Goal: Task Accomplishment & Management: Use online tool/utility

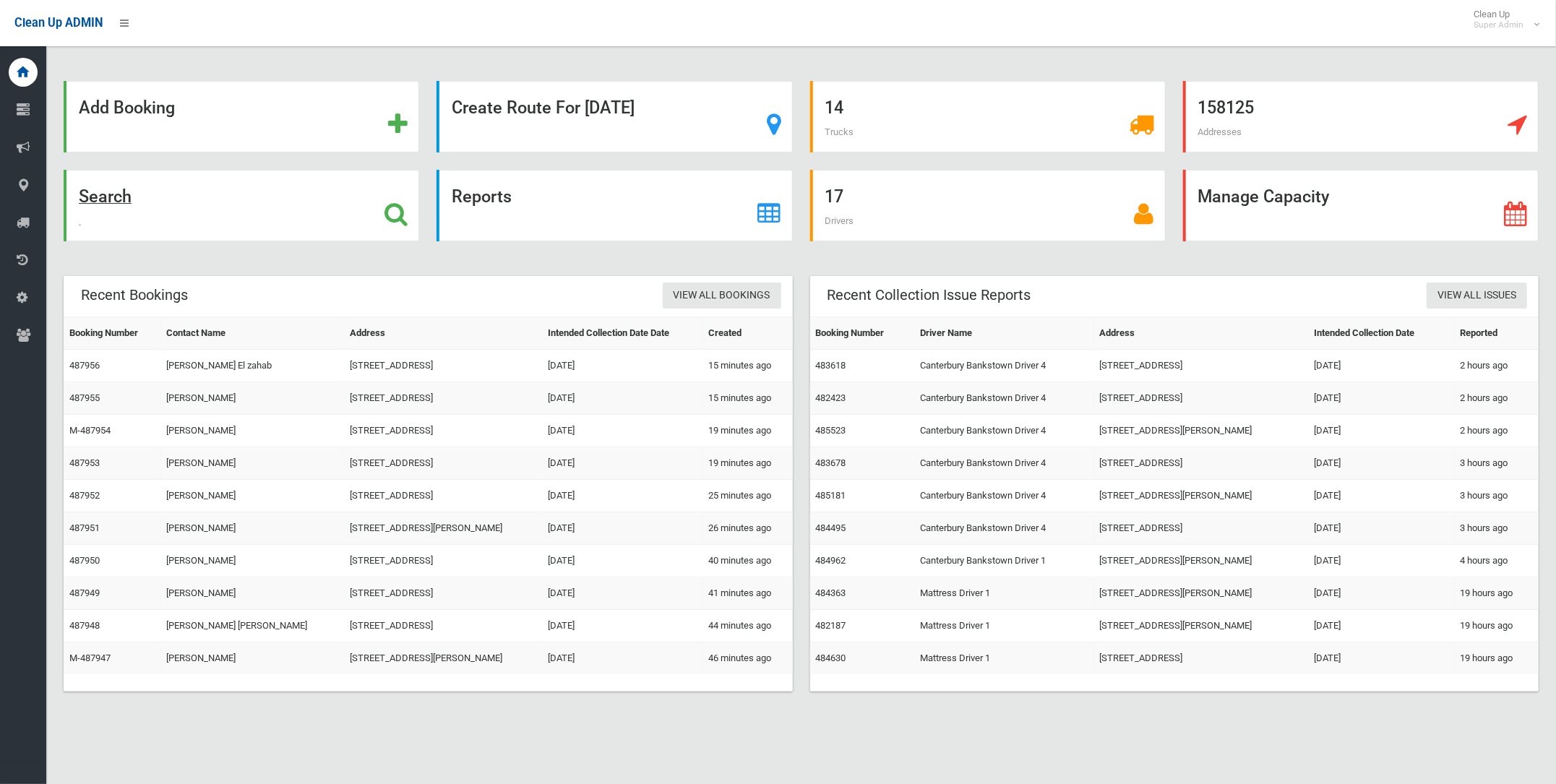
click at [112, 196] on strong "Search" at bounding box center [104, 196] width 53 height 20
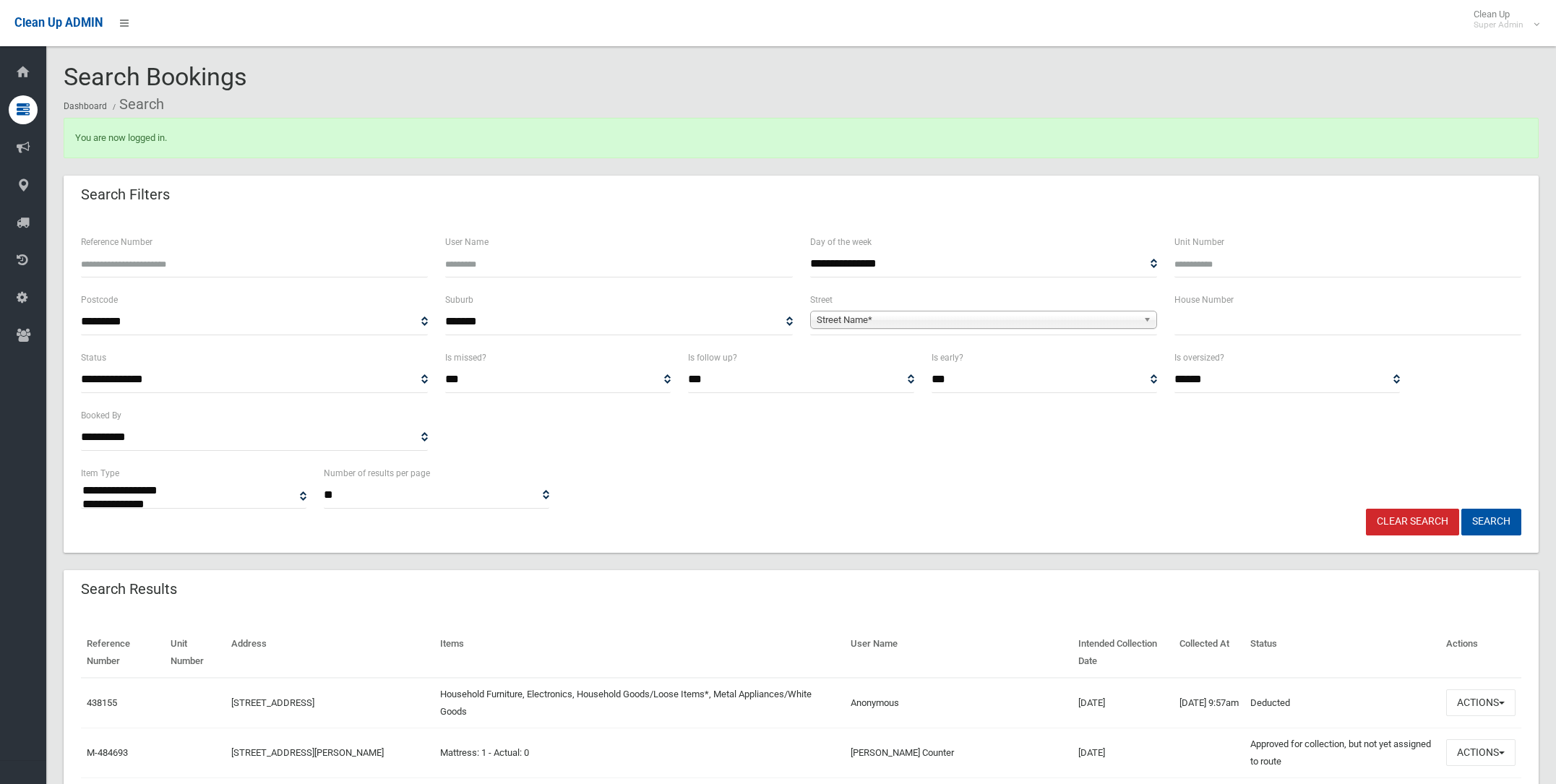
select select
click at [842, 317] on span "Street Name*" at bounding box center [977, 320] width 321 height 17
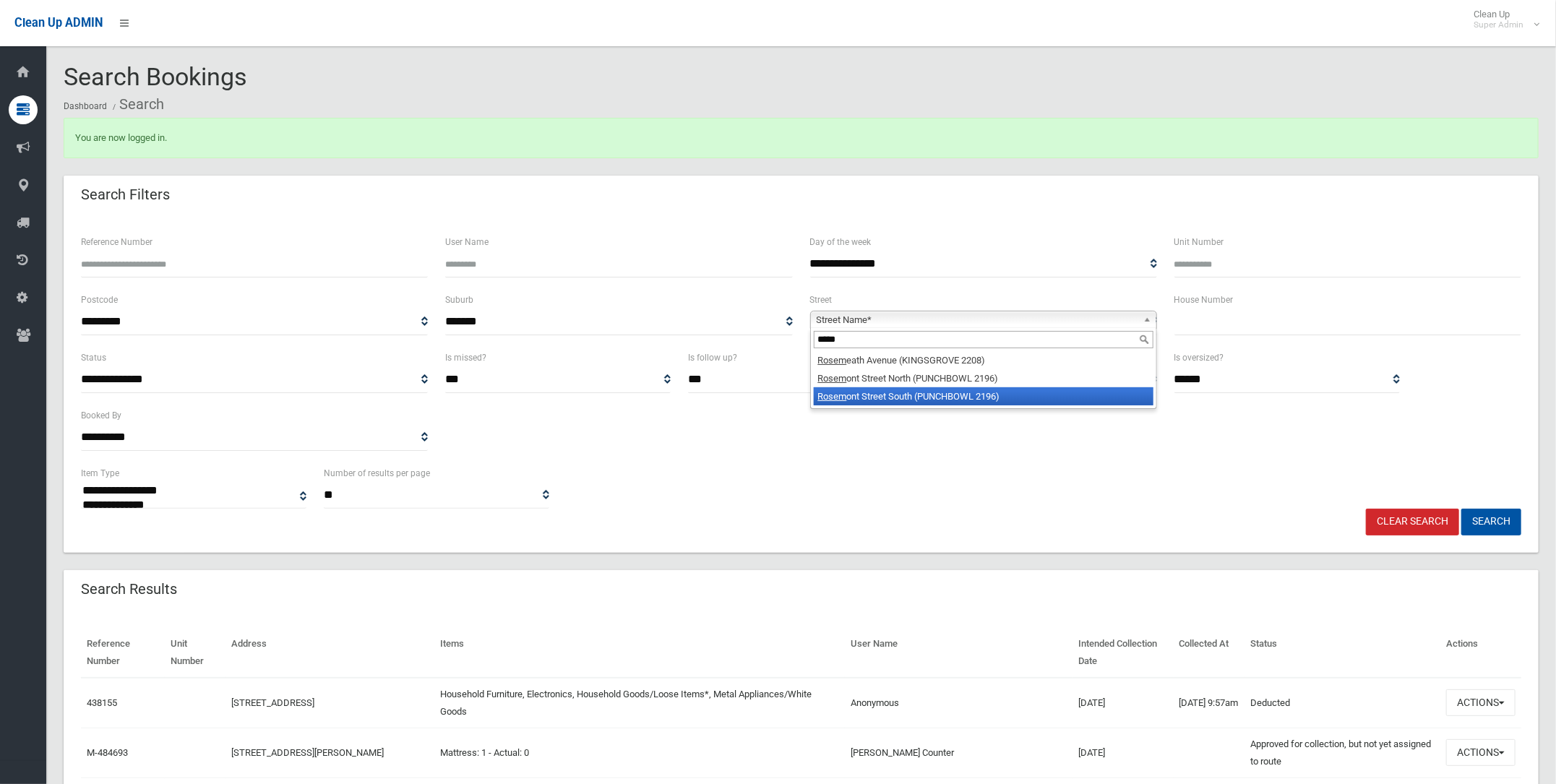
type input "*****"
click at [883, 390] on li "Rosem ont Street South (PUNCHBOWL 2196)" at bounding box center [984, 395] width 340 height 18
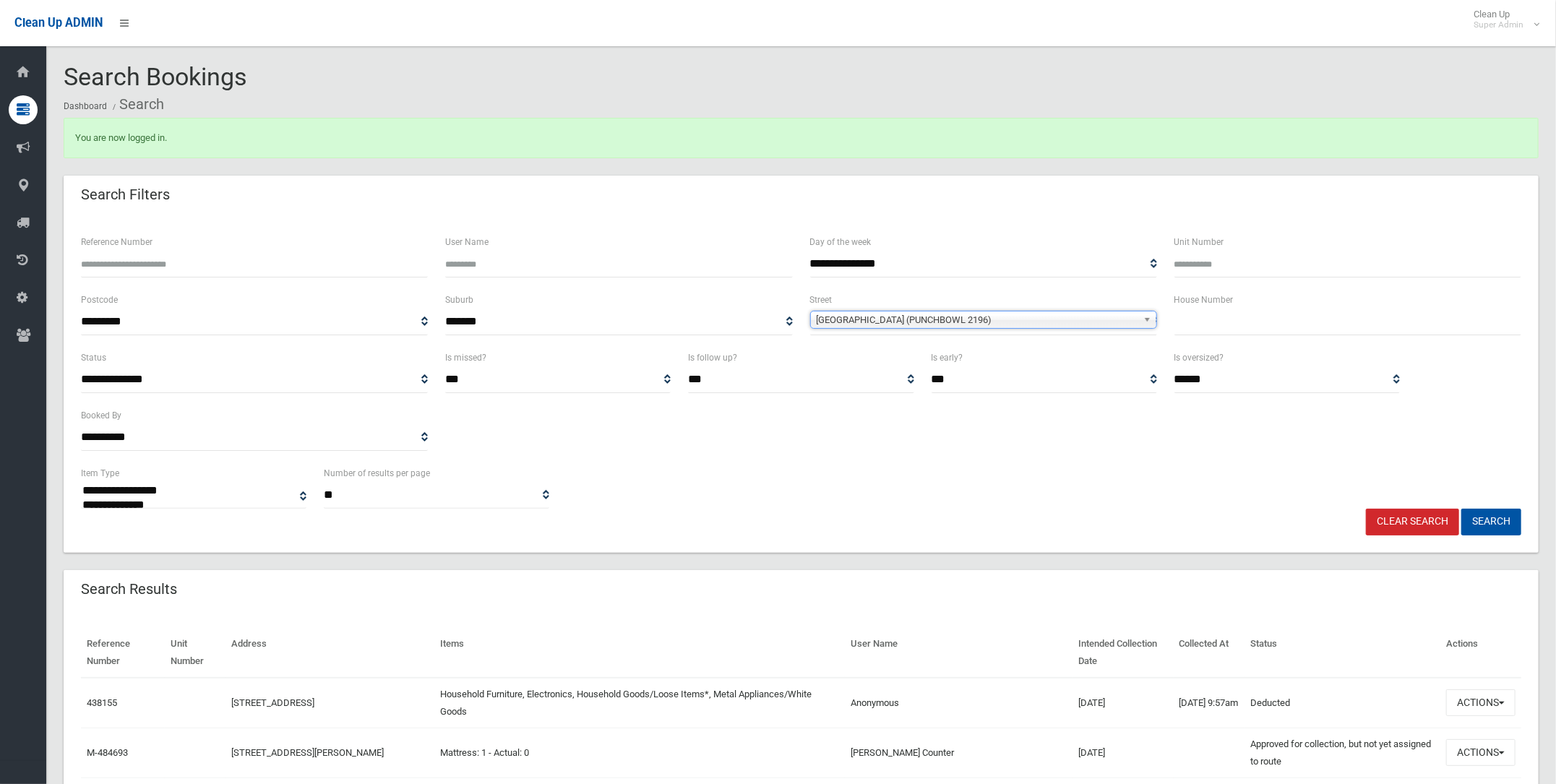
click at [1198, 317] on input "text" at bounding box center [1347, 322] width 347 height 27
type input "**"
click at [1494, 518] on button "Search" at bounding box center [1491, 522] width 60 height 27
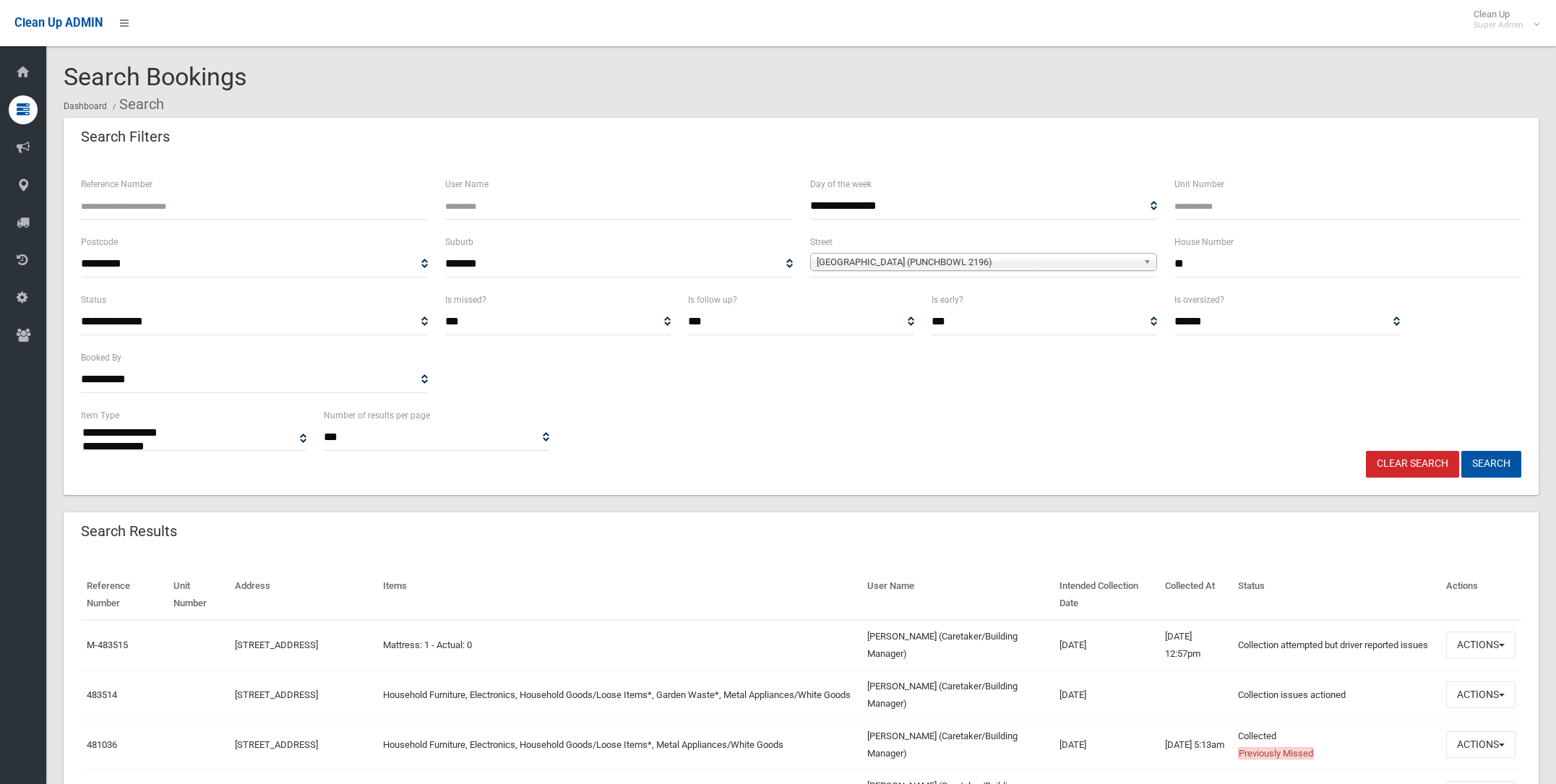
select select
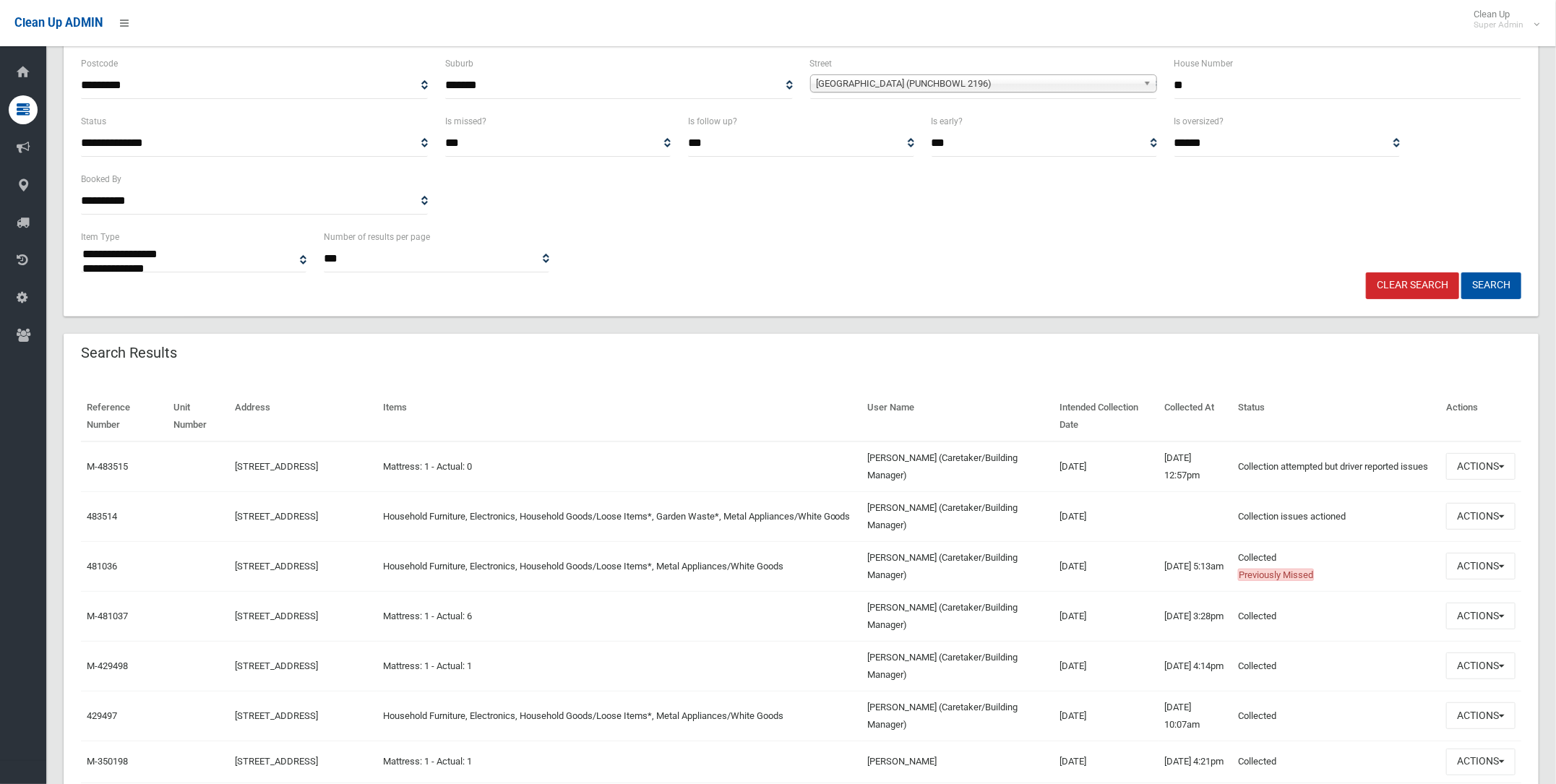
scroll to position [180, 0]
click at [1482, 513] on button "Actions" at bounding box center [1481, 515] width 70 height 27
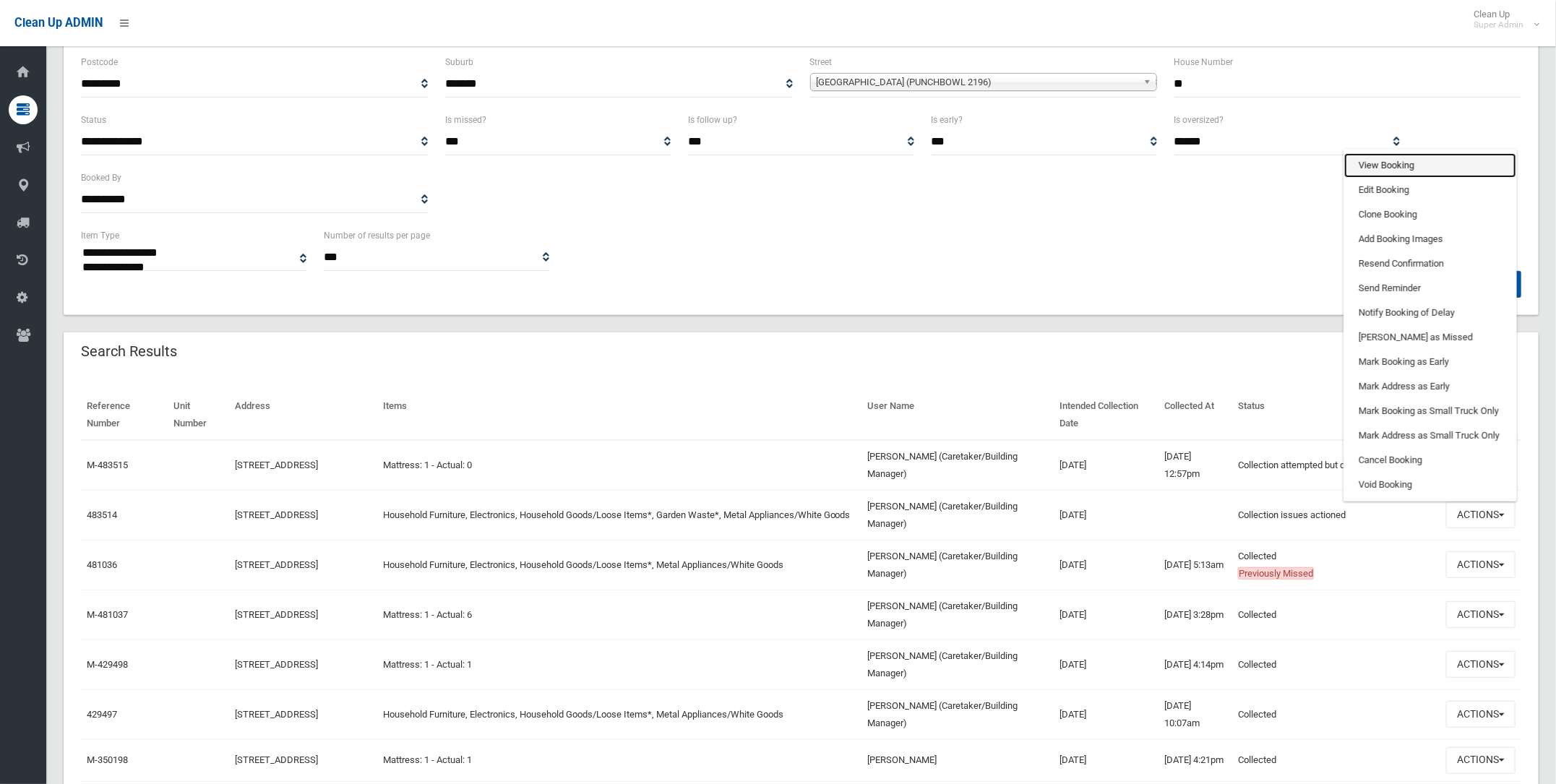
click at [1380, 159] on link "View Booking" at bounding box center [1430, 165] width 172 height 25
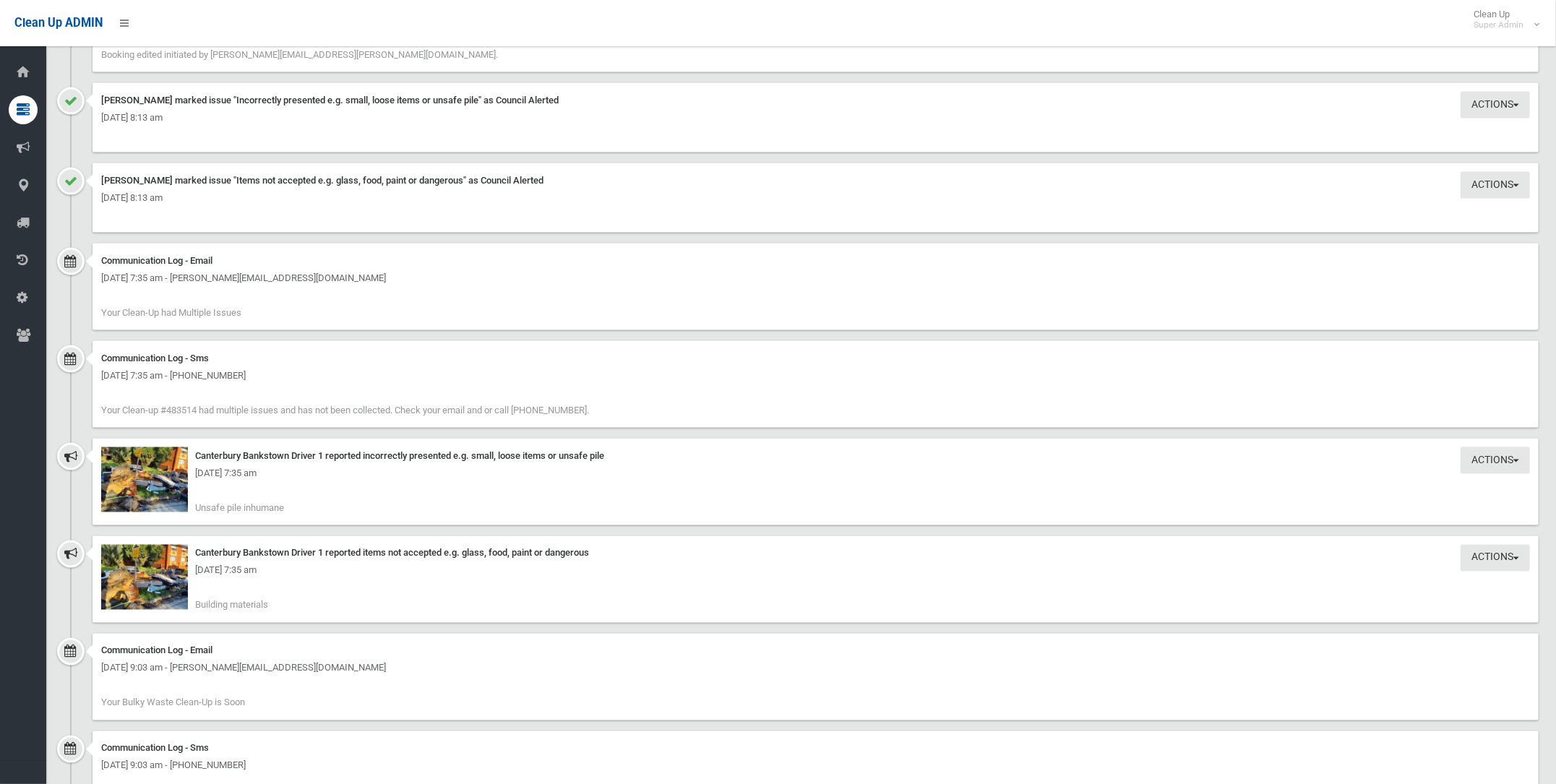
scroll to position [1268, 0]
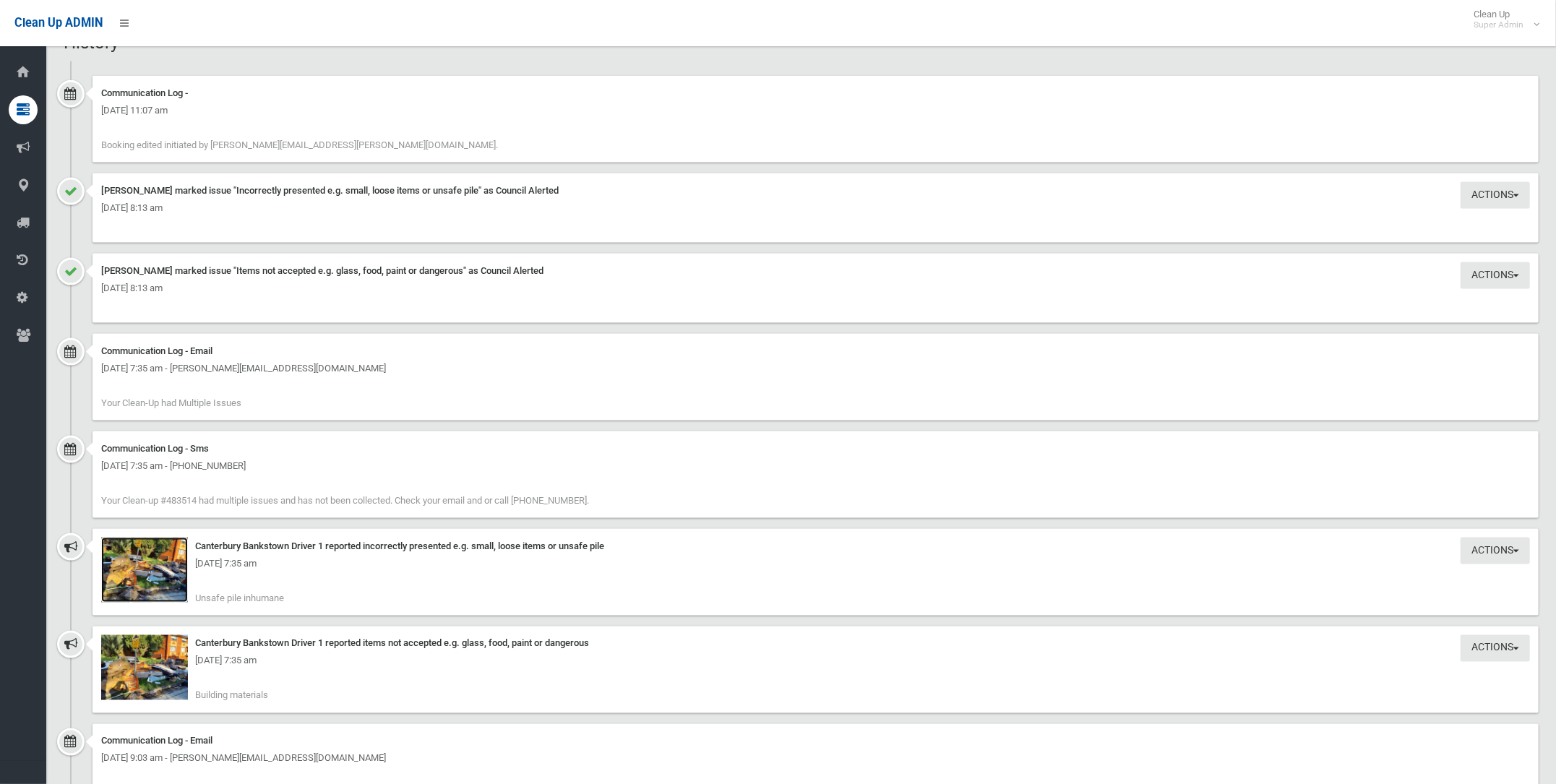
click at [140, 577] on img at bounding box center [144, 570] width 87 height 65
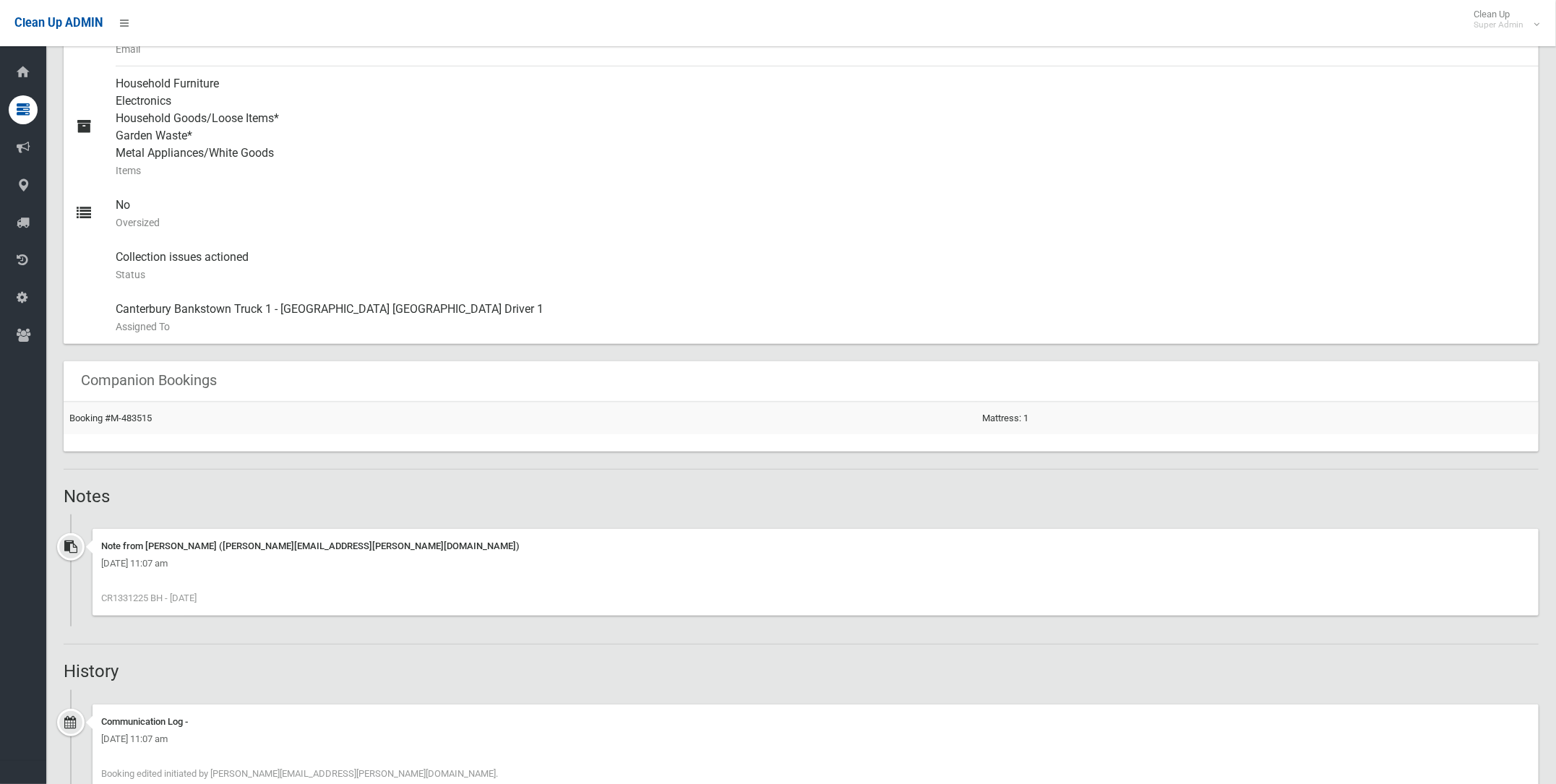
scroll to position [636, 0]
drag, startPoint x: 150, startPoint y: 601, endPoint x: 115, endPoint y: 601, distance: 35.0
click at [115, 601] on span "CR1331225 BH - [DATE]" at bounding box center [149, 601] width 96 height 11
drag, startPoint x: 115, startPoint y: 601, endPoint x: 126, endPoint y: 596, distance: 12.1
copy span "1331225"
